Goal: Find specific page/section: Find specific page/section

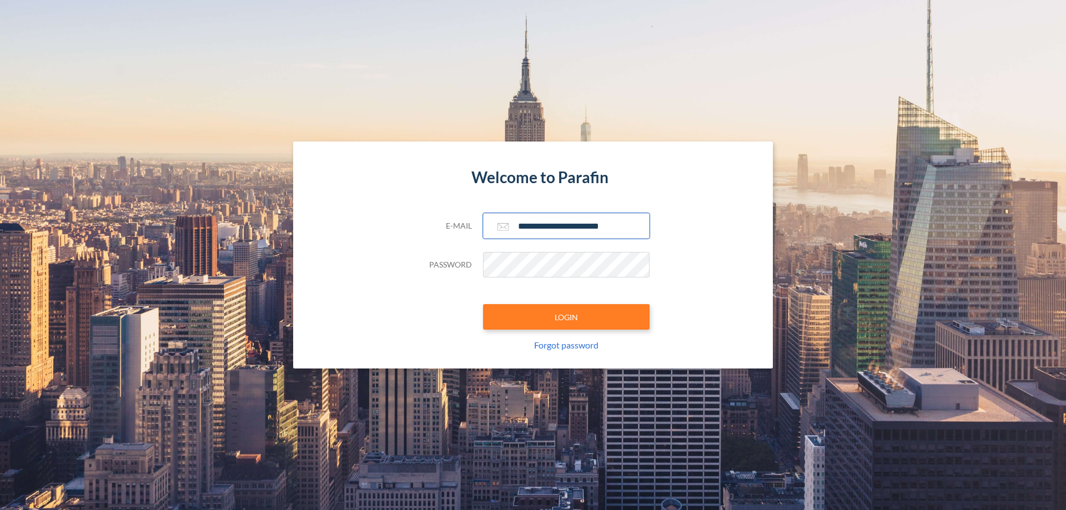
type input "**********"
click at [566, 317] on button "LOGIN" at bounding box center [566, 317] width 167 height 26
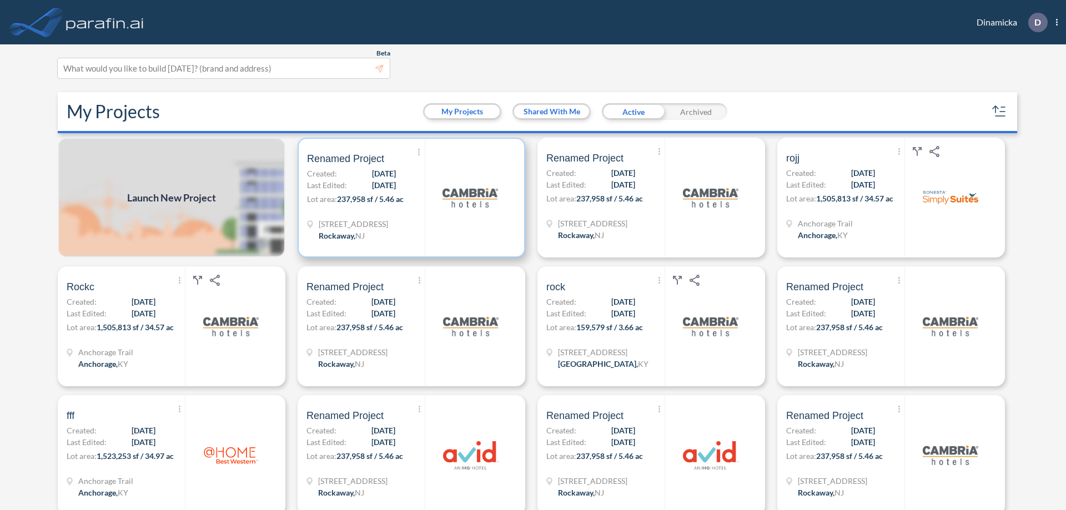
scroll to position [3, 0]
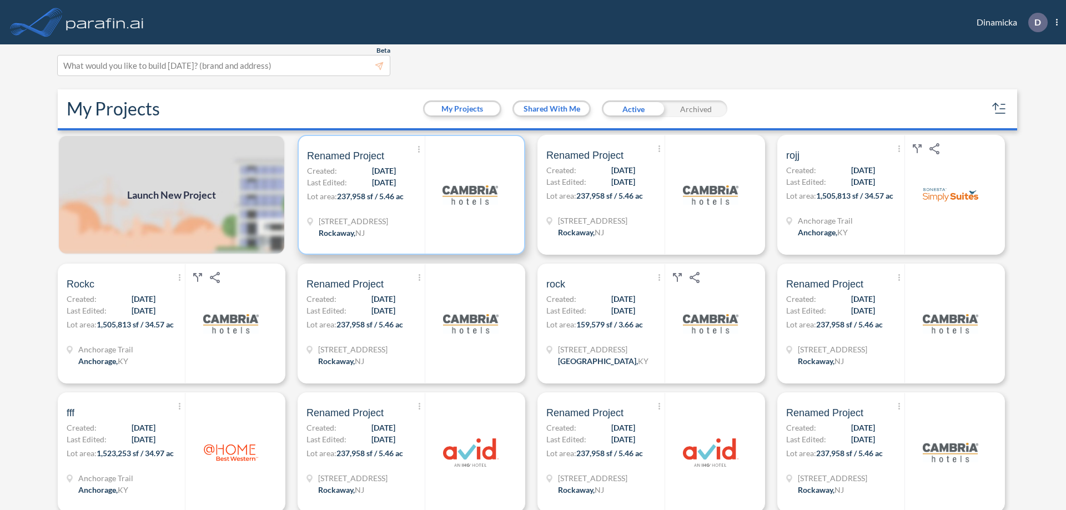
click at [409, 195] on p "Lot area: 237,958 sf / 5.46 ac" at bounding box center [366, 198] width 118 height 16
